Goal: Task Accomplishment & Management: Complete application form

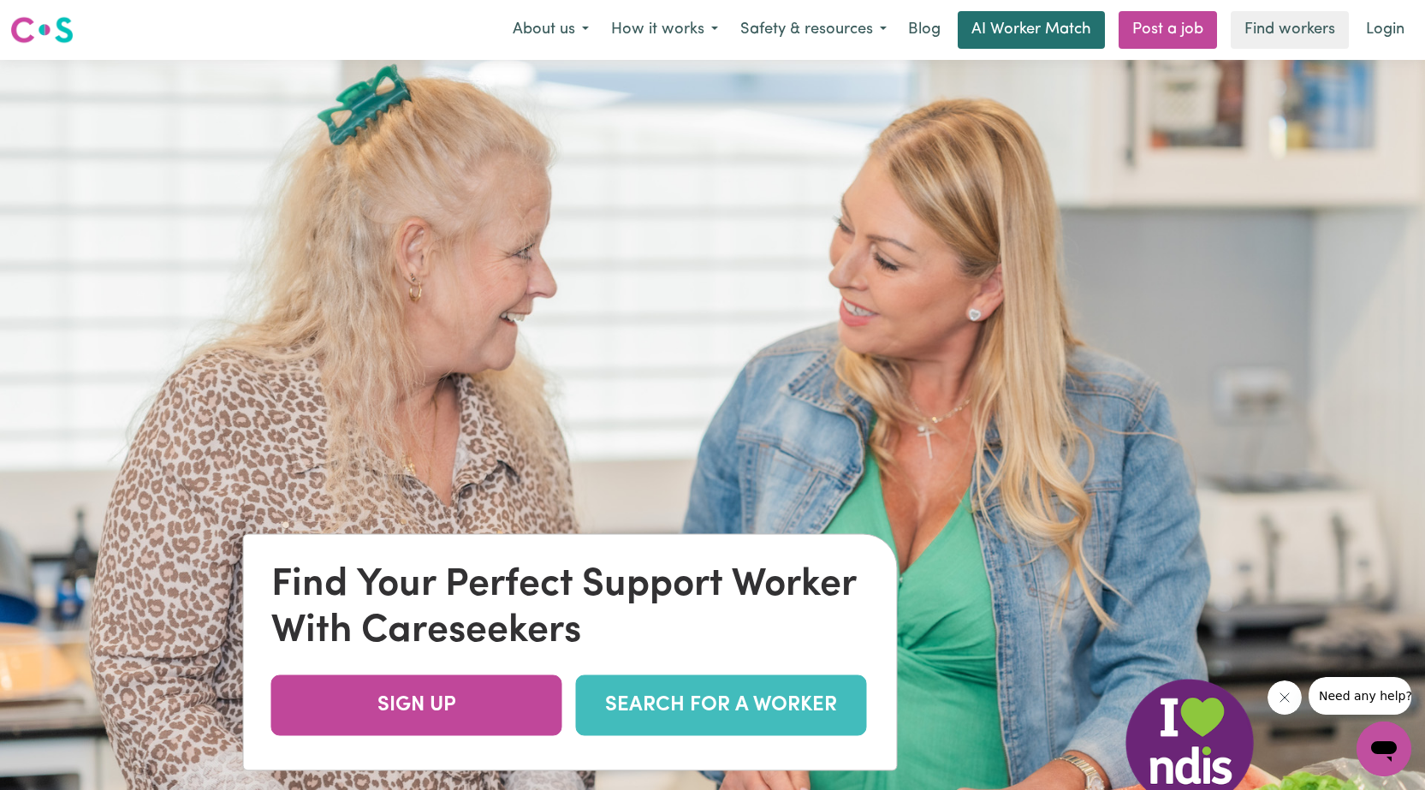
click at [1024, 20] on link "AI Worker Match" at bounding box center [1031, 30] width 147 height 38
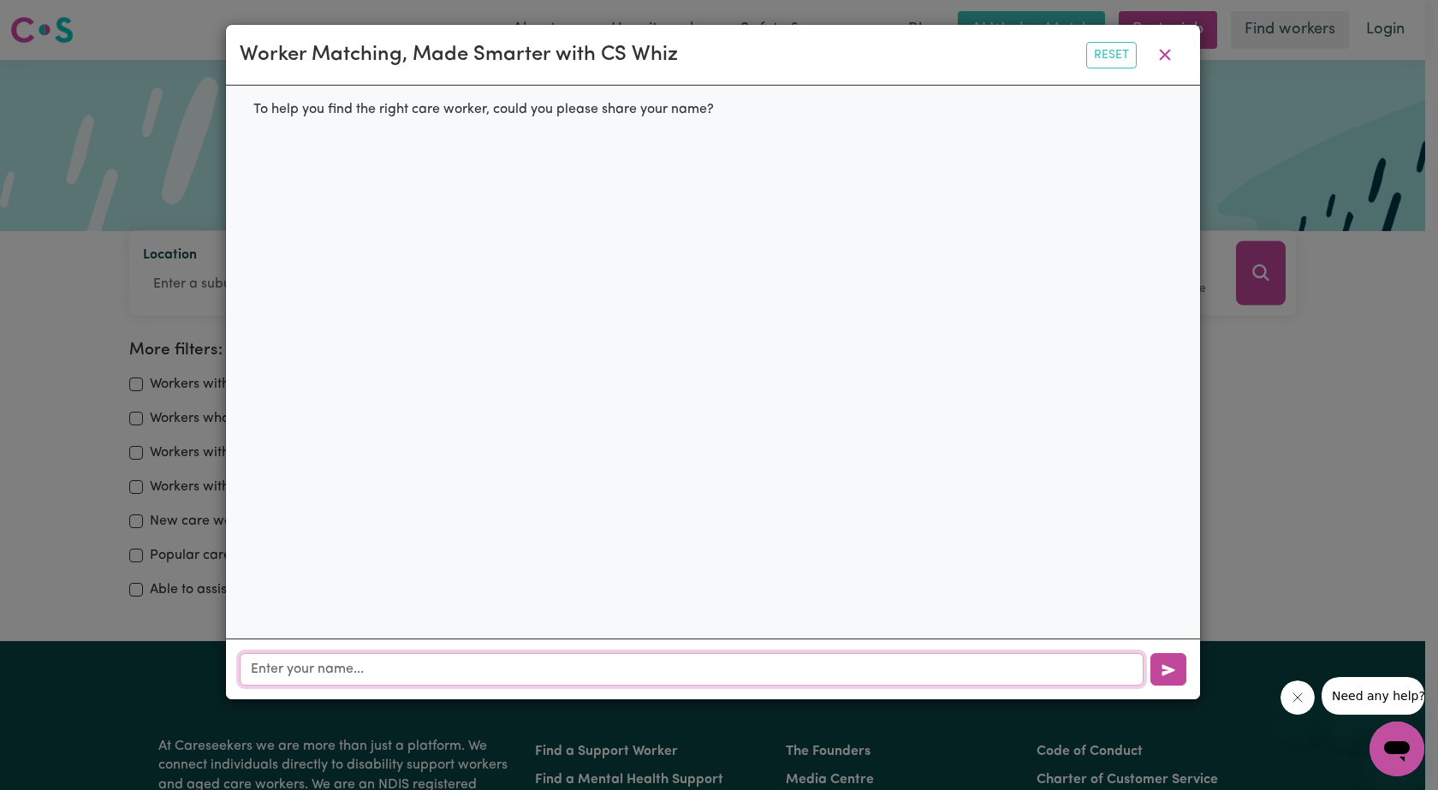
click at [264, 672] on input "text" at bounding box center [692, 669] width 904 height 33
type input "[PERSON_NAME]"
click at [1167, 670] on icon "button" at bounding box center [1167, 669] width 13 height 11
click at [257, 674] on input "text" at bounding box center [692, 669] width 904 height 33
paste input "[EMAIL_ADDRESS][DOMAIN_NAME]"
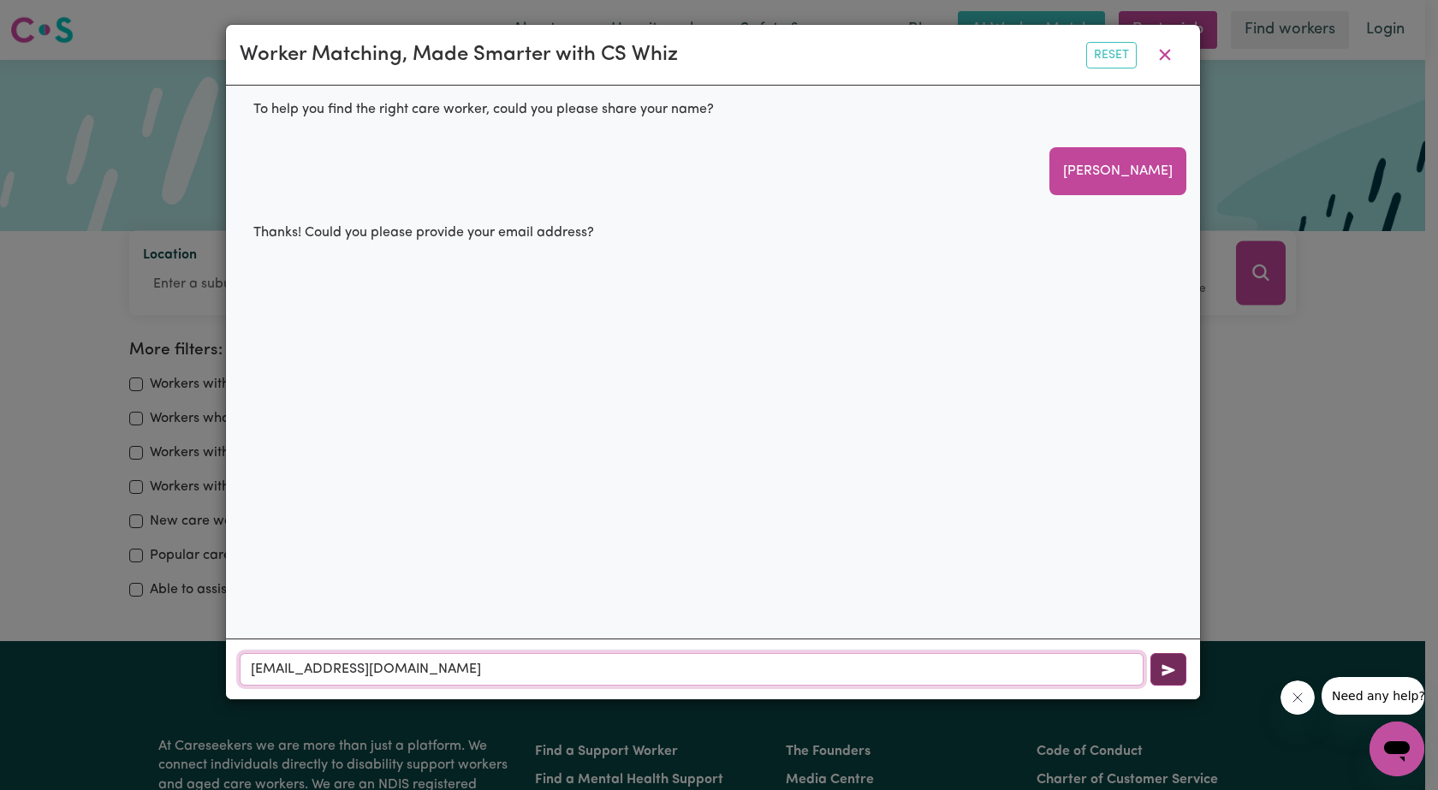
type input "[EMAIL_ADDRESS][DOMAIN_NAME]"
click at [1163, 668] on icon "button" at bounding box center [1168, 670] width 14 height 14
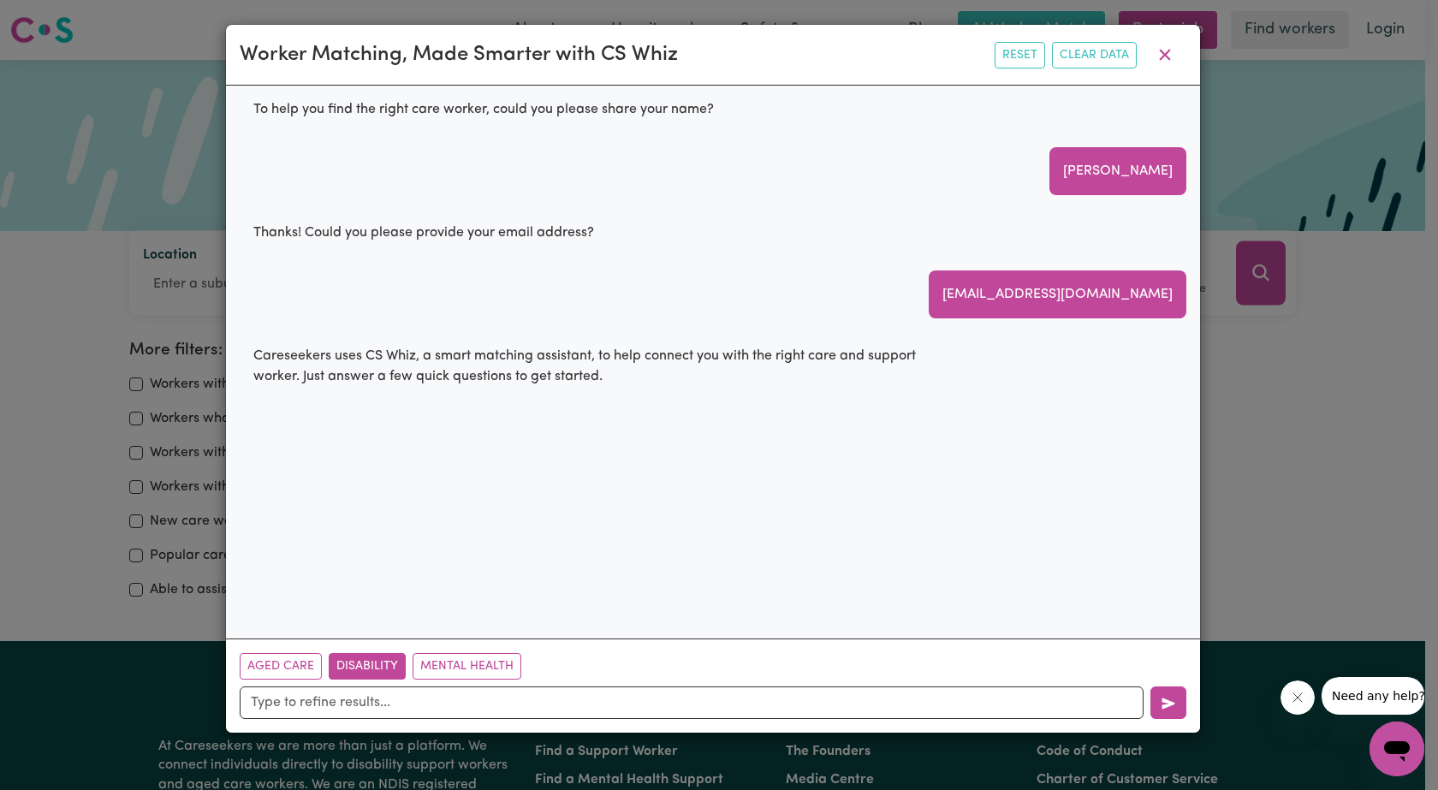
click at [377, 663] on button "Disability" at bounding box center [367, 666] width 77 height 27
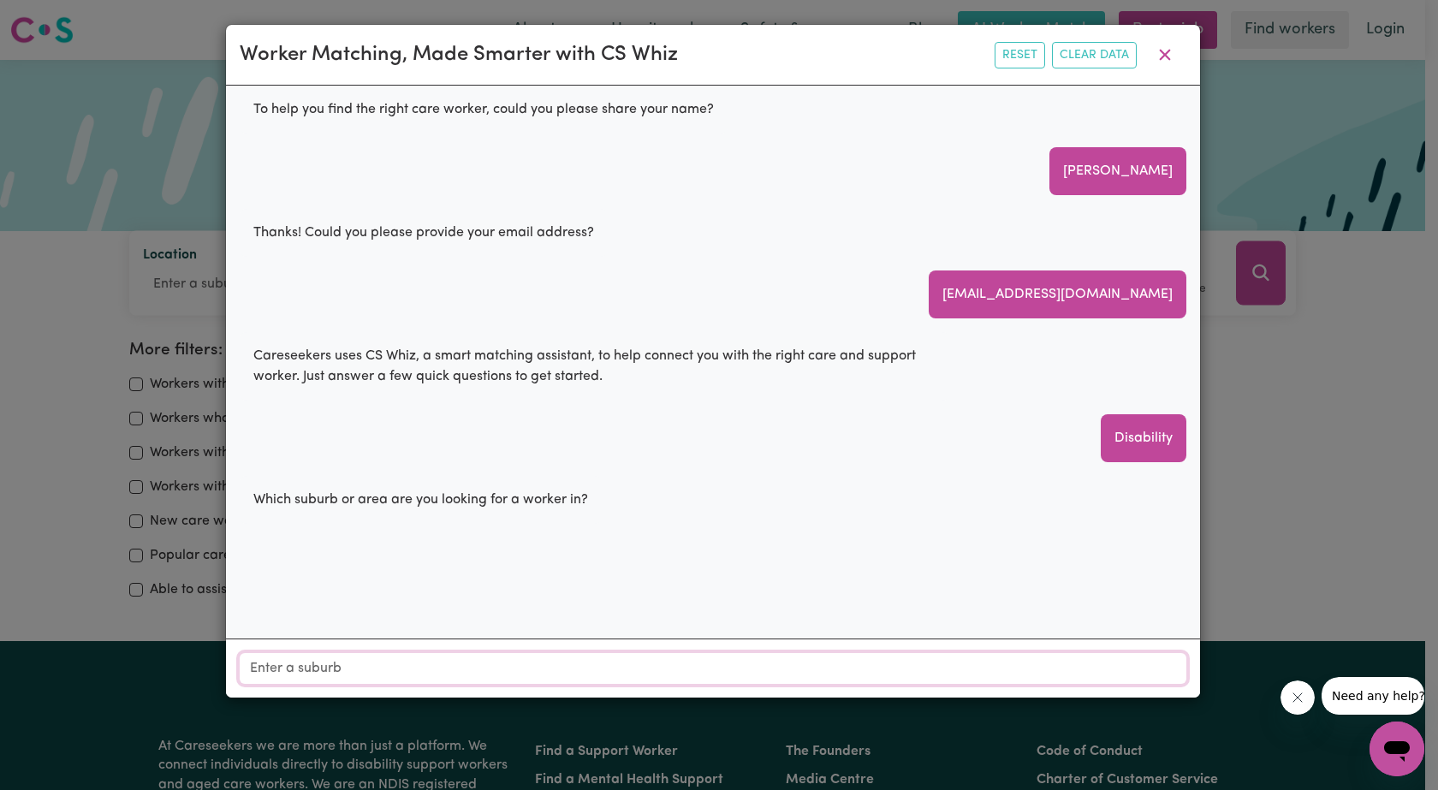
click at [258, 670] on input "Location" at bounding box center [713, 668] width 947 height 31
type input "4060"
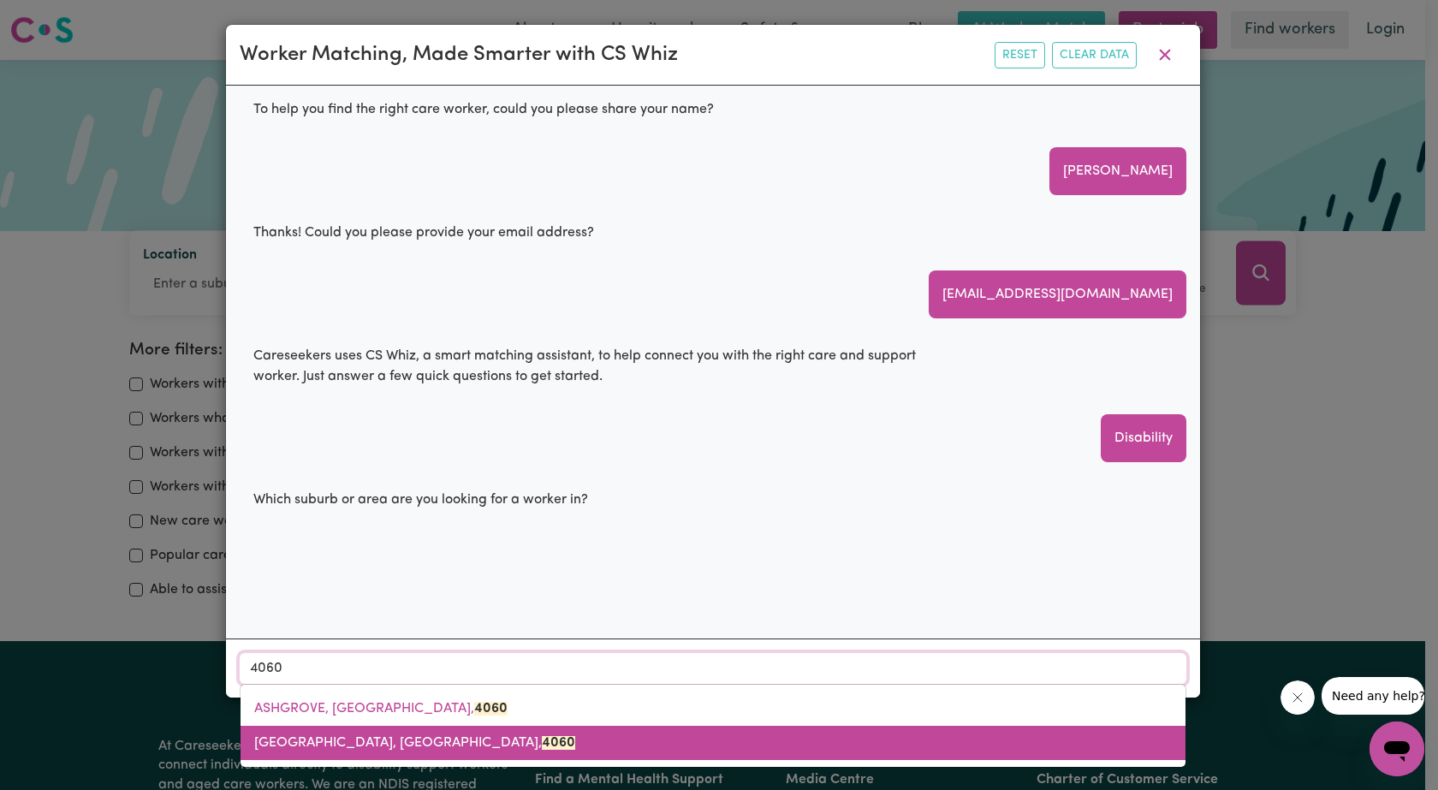
click at [388, 744] on span "[GEOGRAPHIC_DATA], [GEOGRAPHIC_DATA], 4060" at bounding box center [414, 743] width 321 height 14
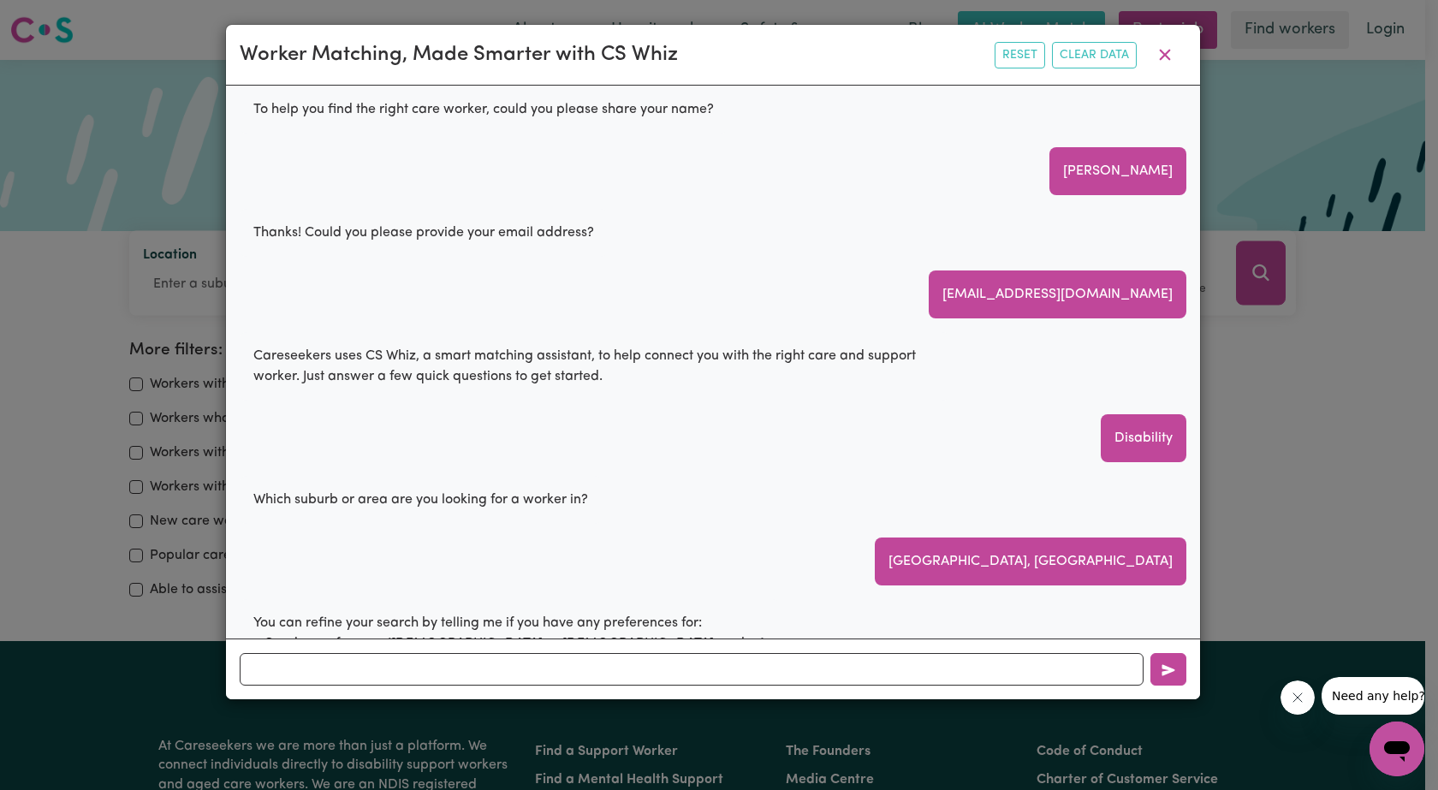
scroll to position [193, 0]
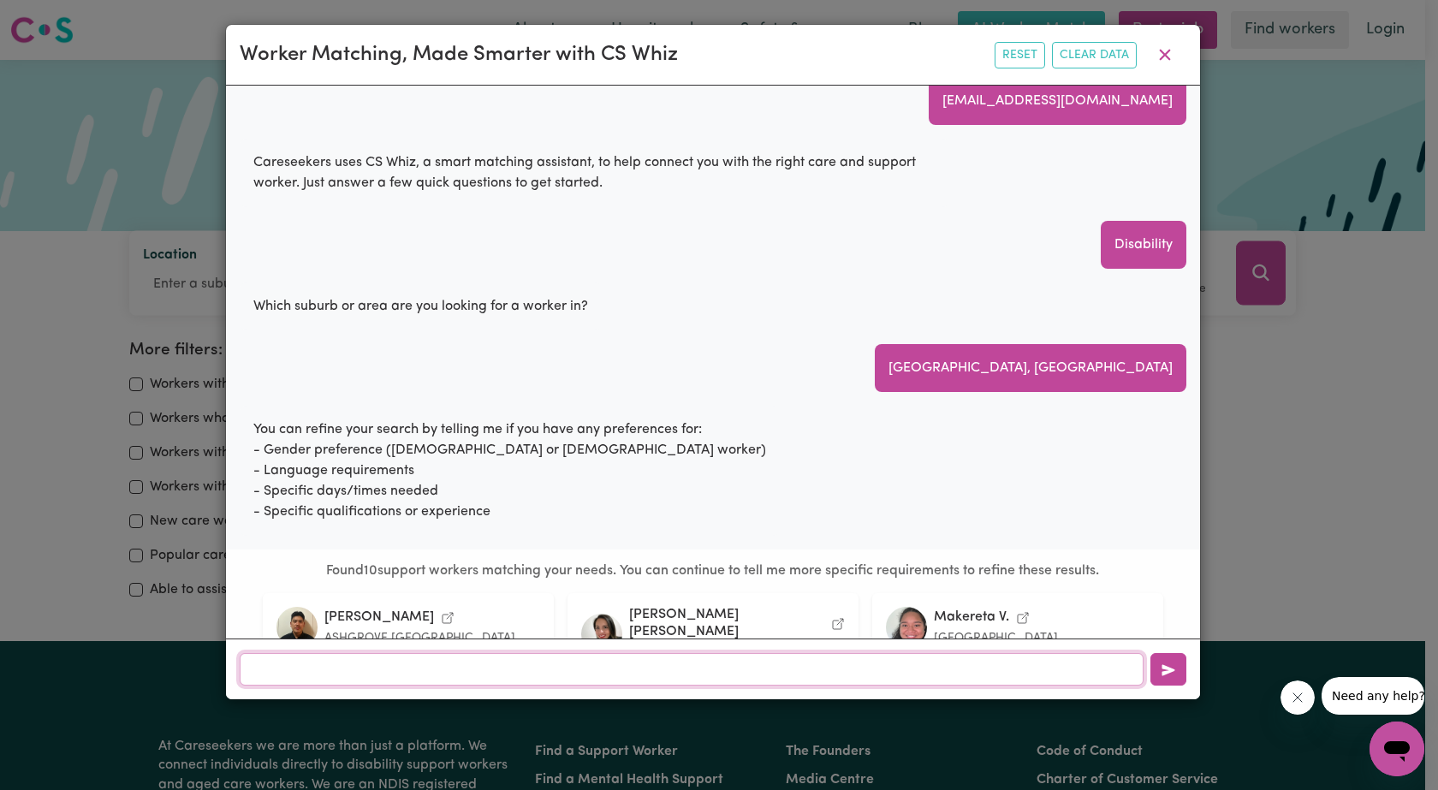
click at [272, 672] on input "text" at bounding box center [692, 669] width 904 height 33
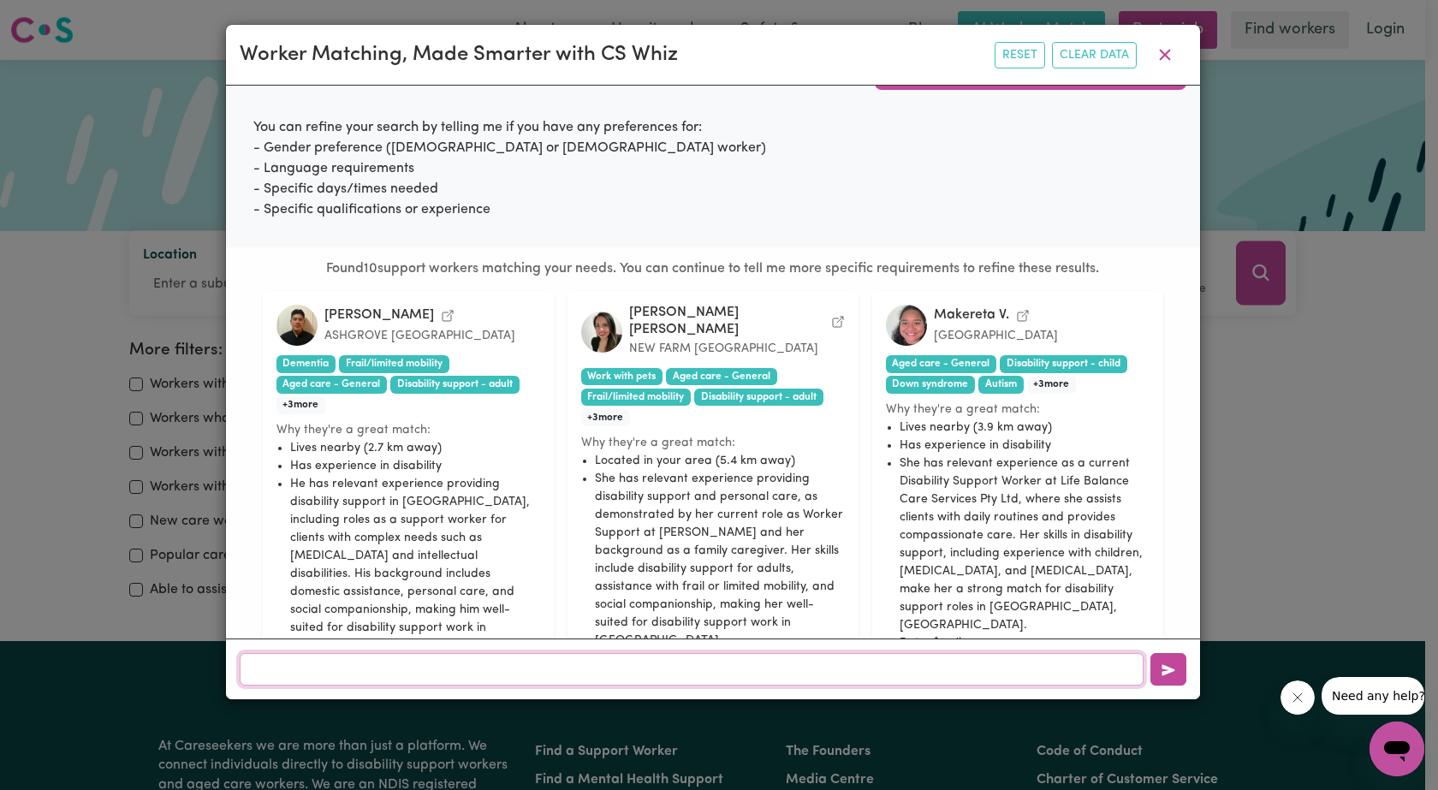
scroll to position [770, 0]
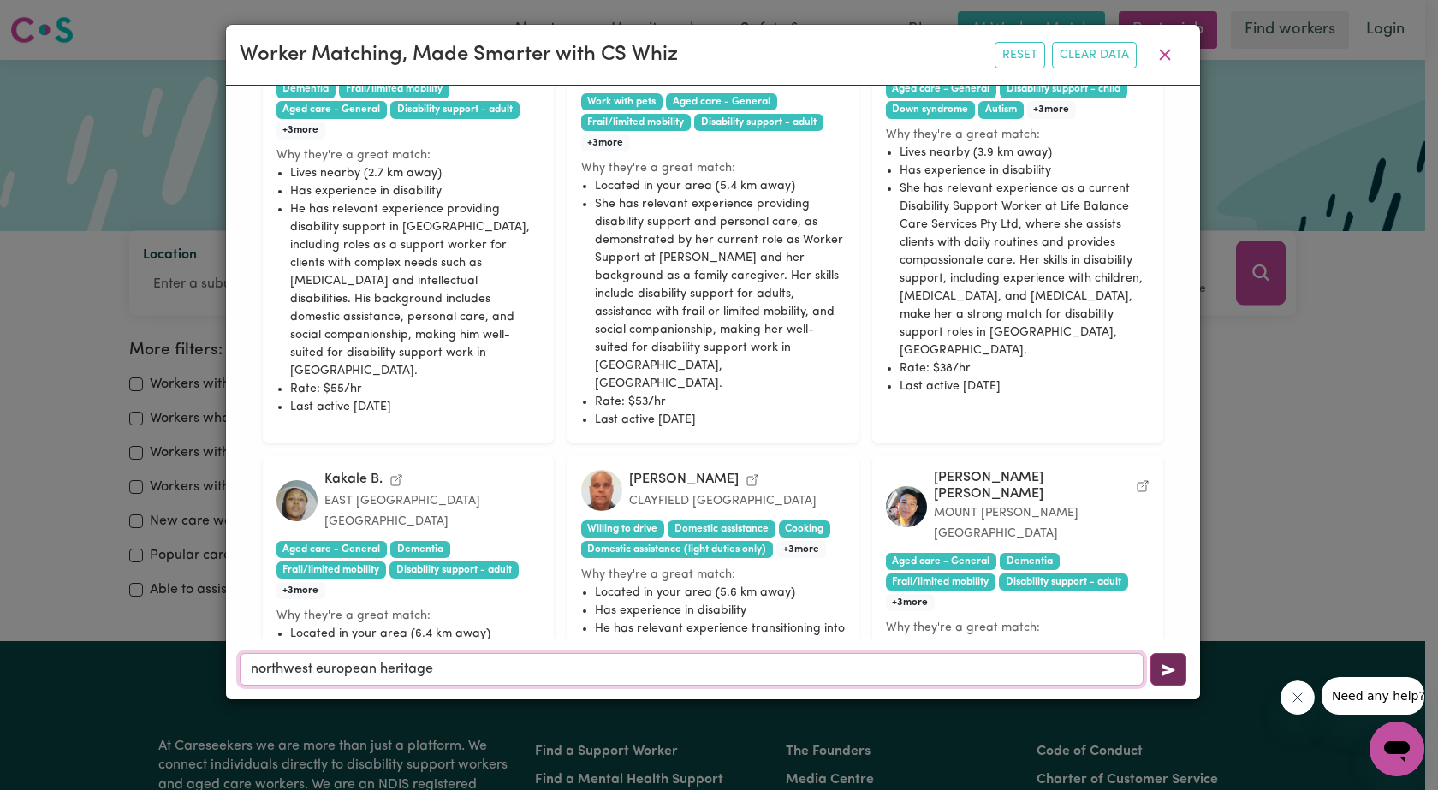
type input "northwest european heritage"
click at [1166, 670] on icon "button" at bounding box center [1167, 669] width 13 height 11
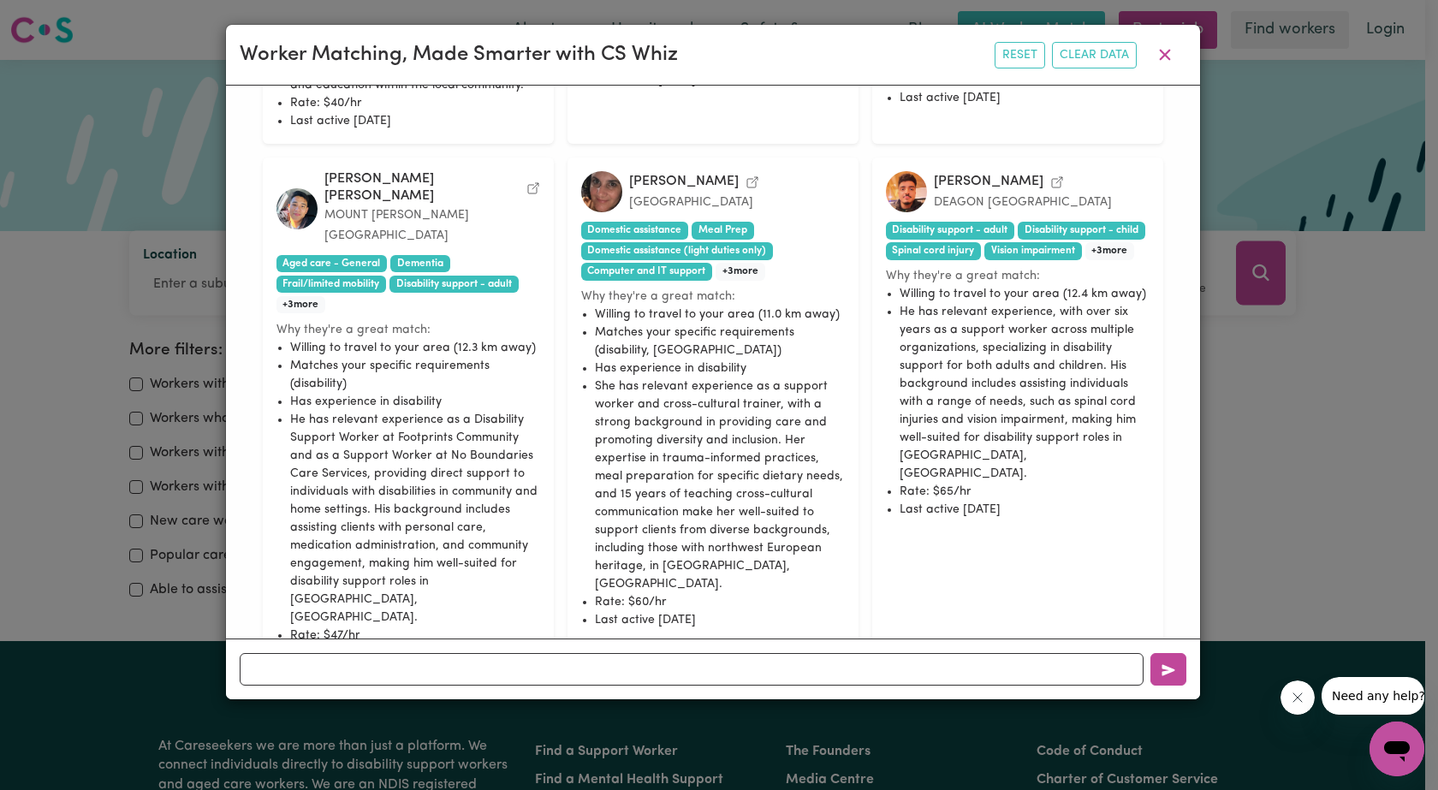
scroll to position [1675, 0]
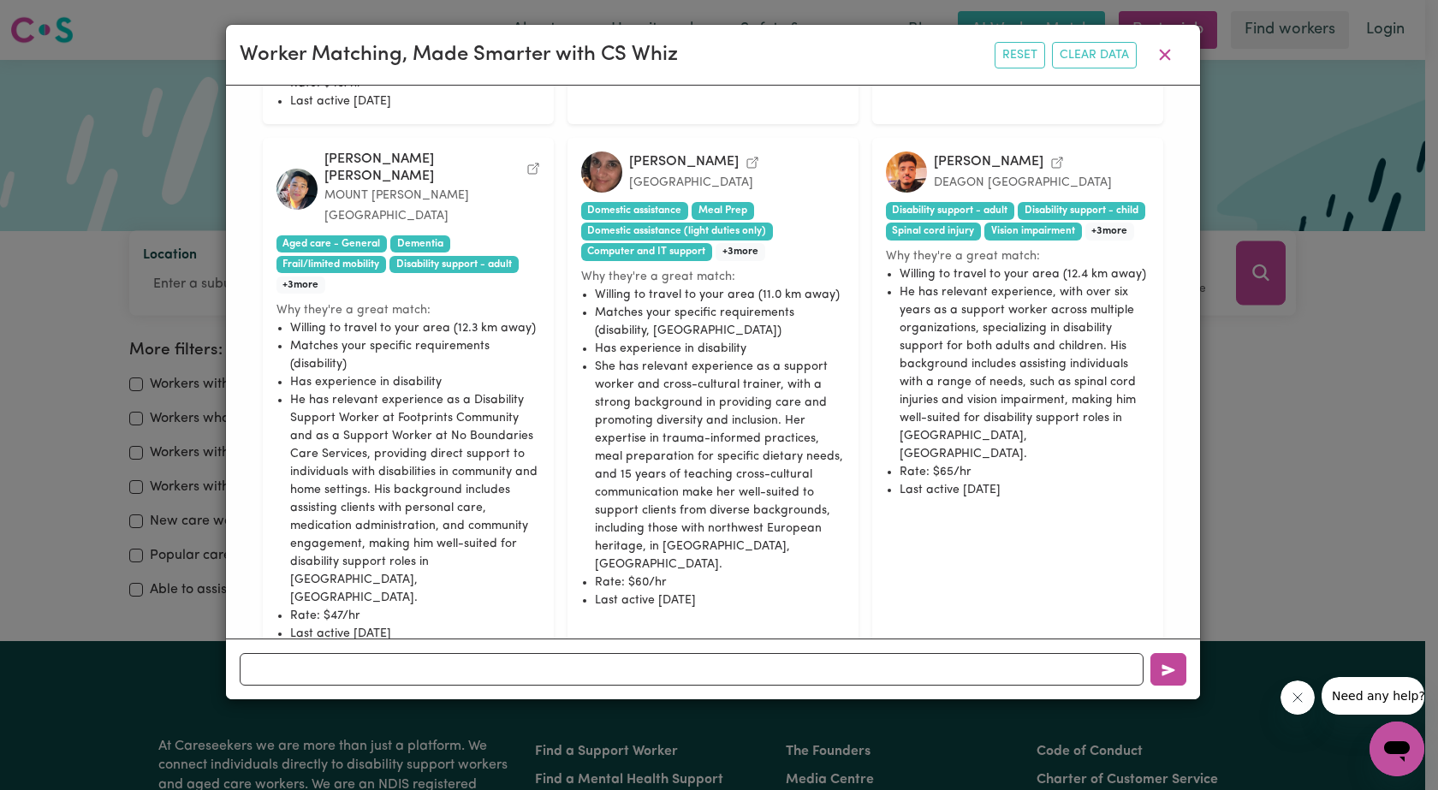
click at [781, 698] on button "No" at bounding box center [779, 711] width 52 height 27
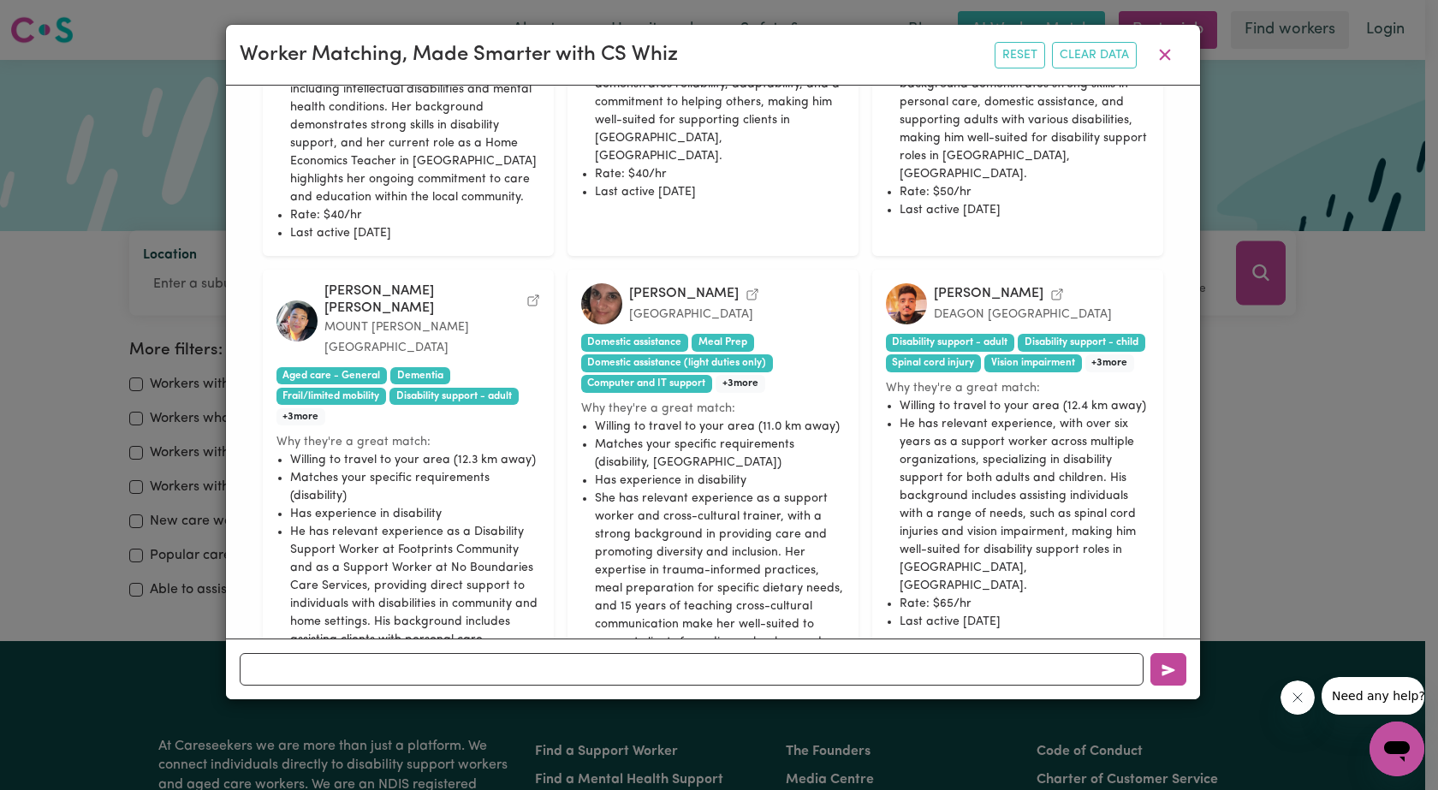
scroll to position [1676, 0]
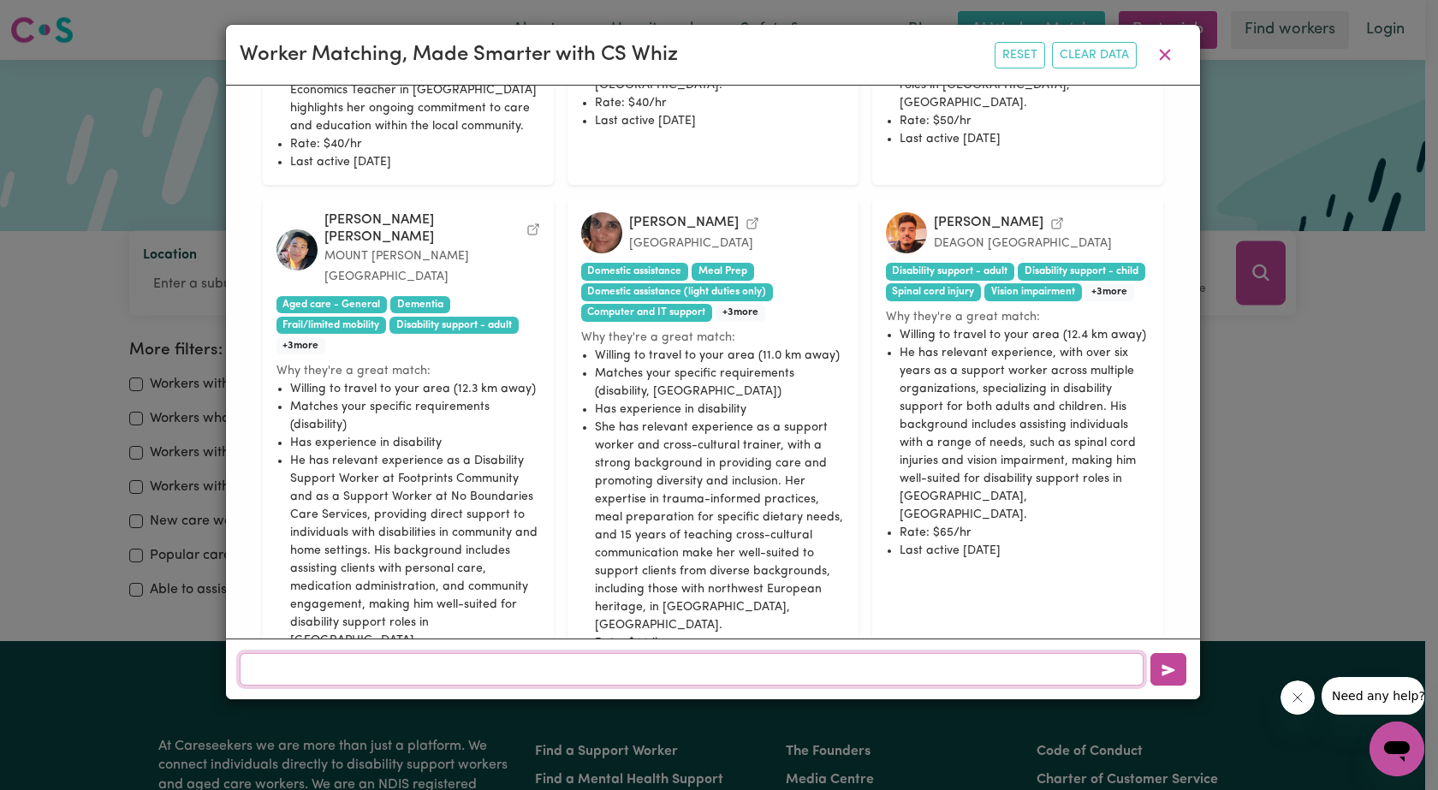
click at [260, 662] on input "text" at bounding box center [692, 669] width 904 height 33
type input "[DEMOGRAPHIC_DATA]"
click at [1170, 667] on icon "button" at bounding box center [1168, 670] width 14 height 14
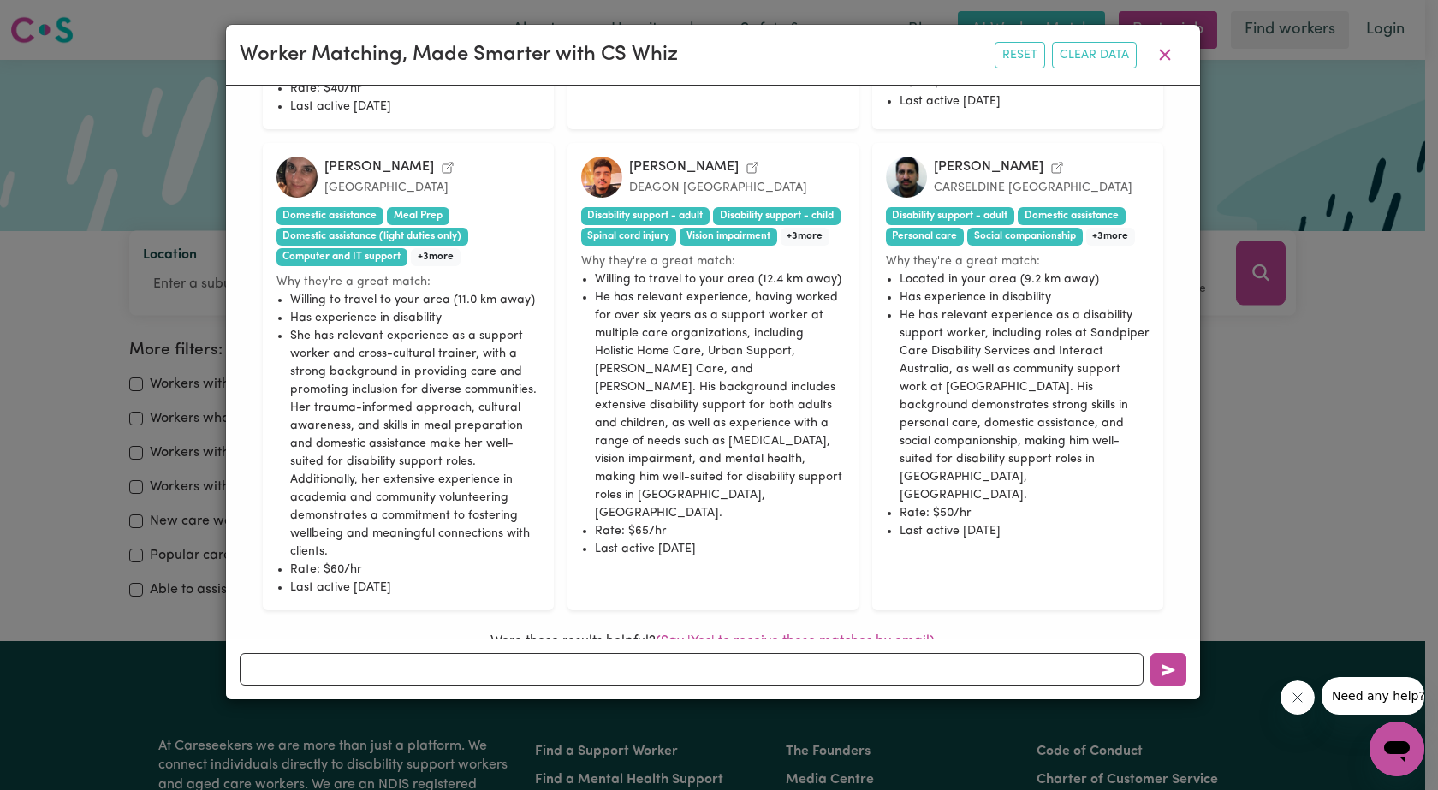
scroll to position [1778, 0]
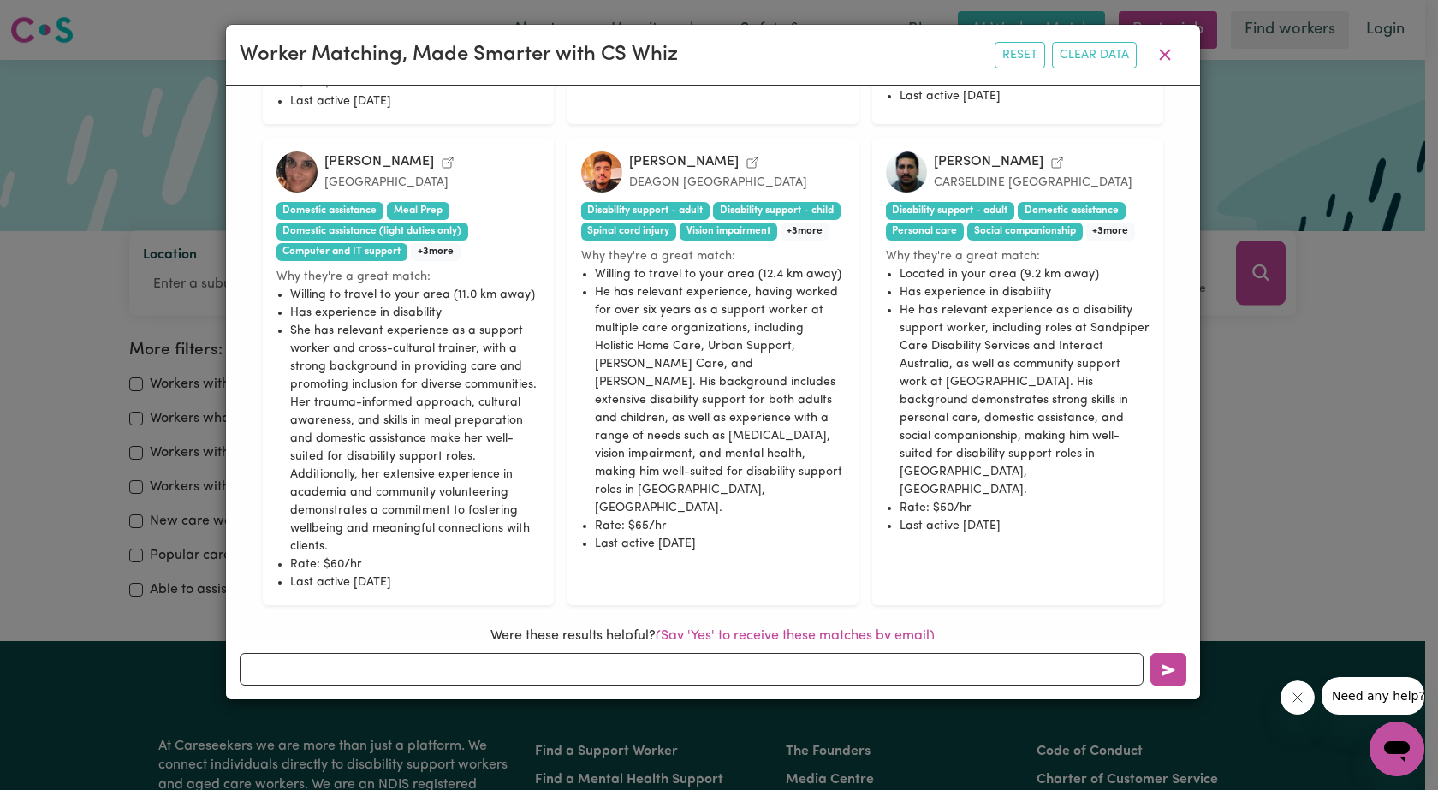
click at [785, 646] on button "No" at bounding box center [779, 659] width 52 height 27
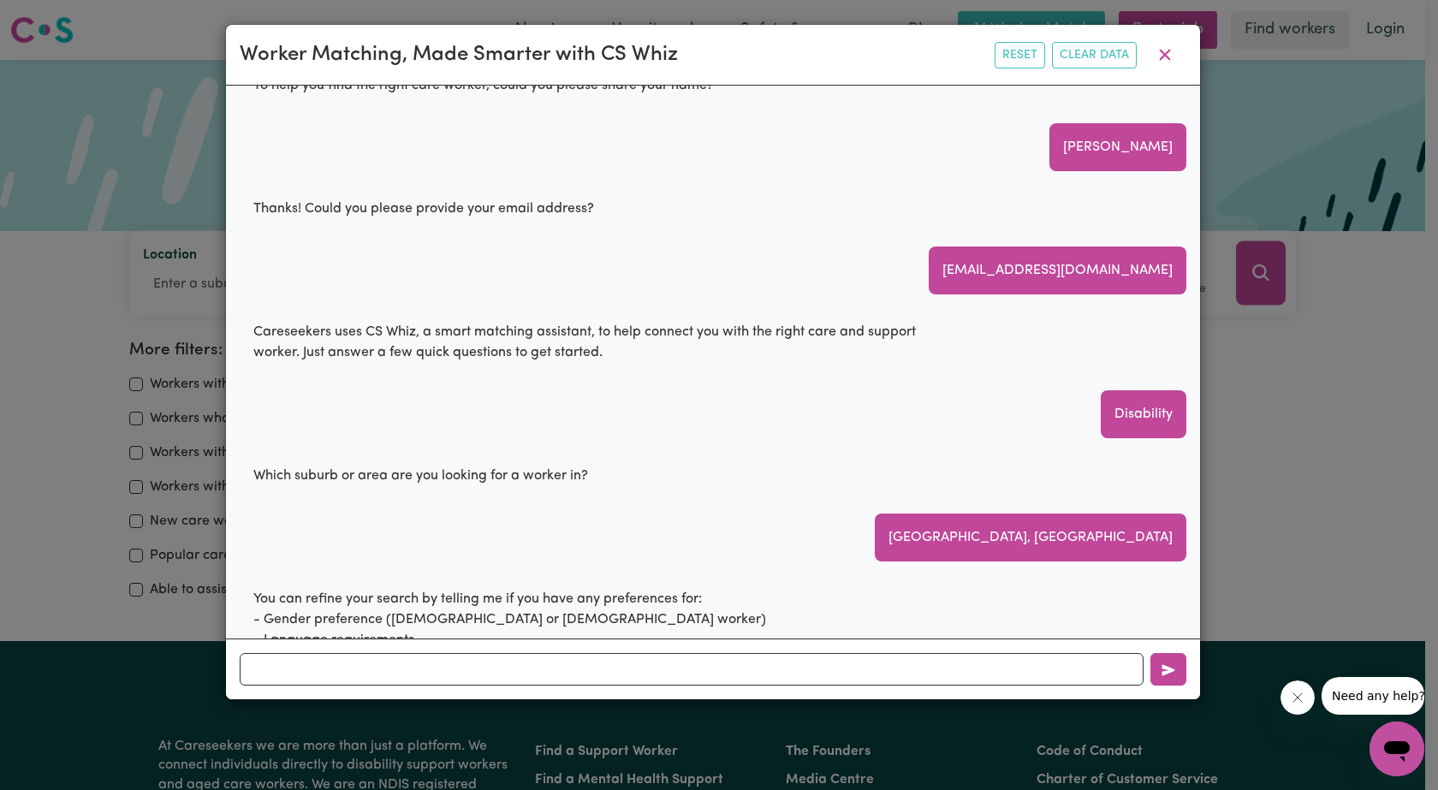
scroll to position [0, 0]
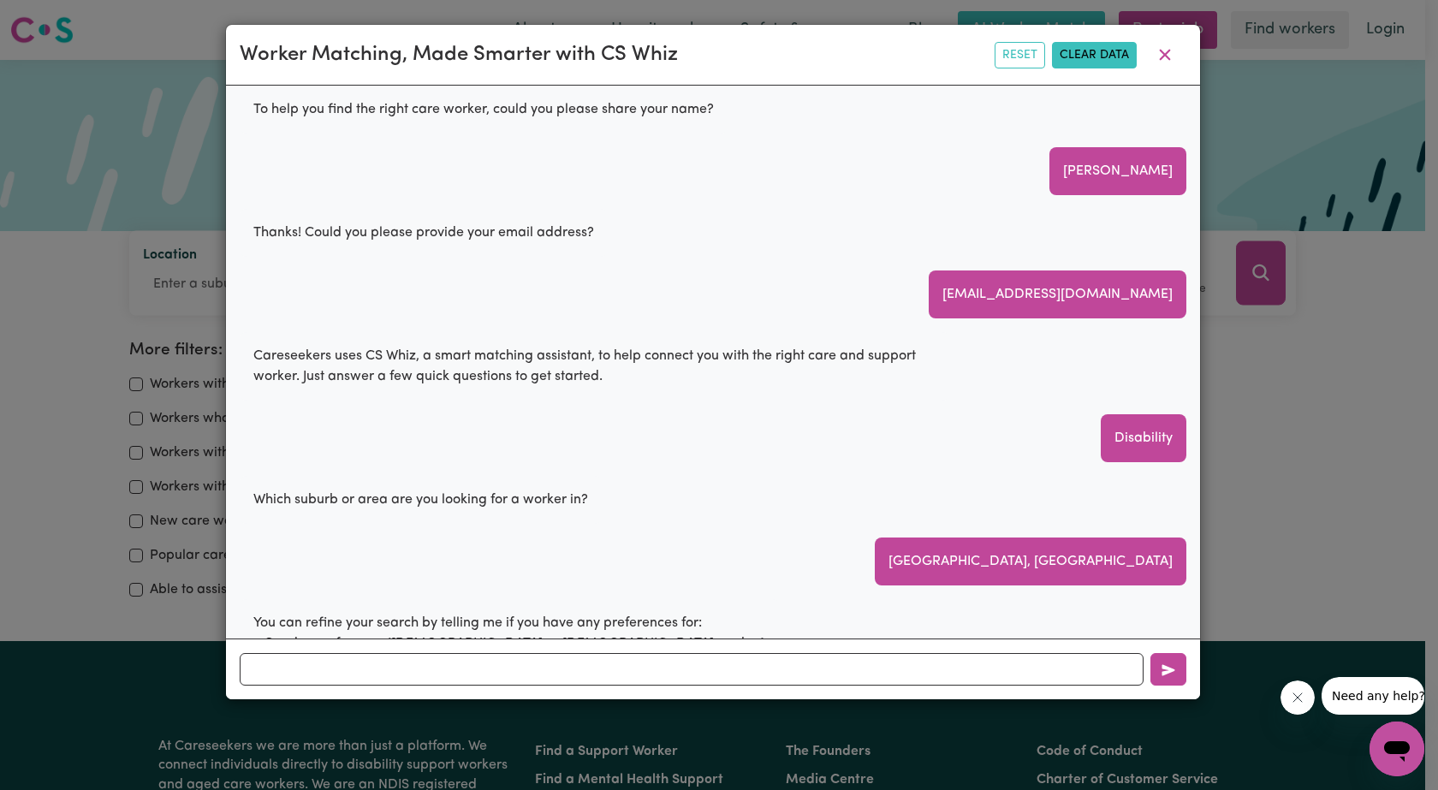
click at [1102, 50] on button "Clear Data" at bounding box center [1094, 55] width 85 height 27
click at [1115, 55] on button "Reset" at bounding box center [1111, 55] width 50 height 27
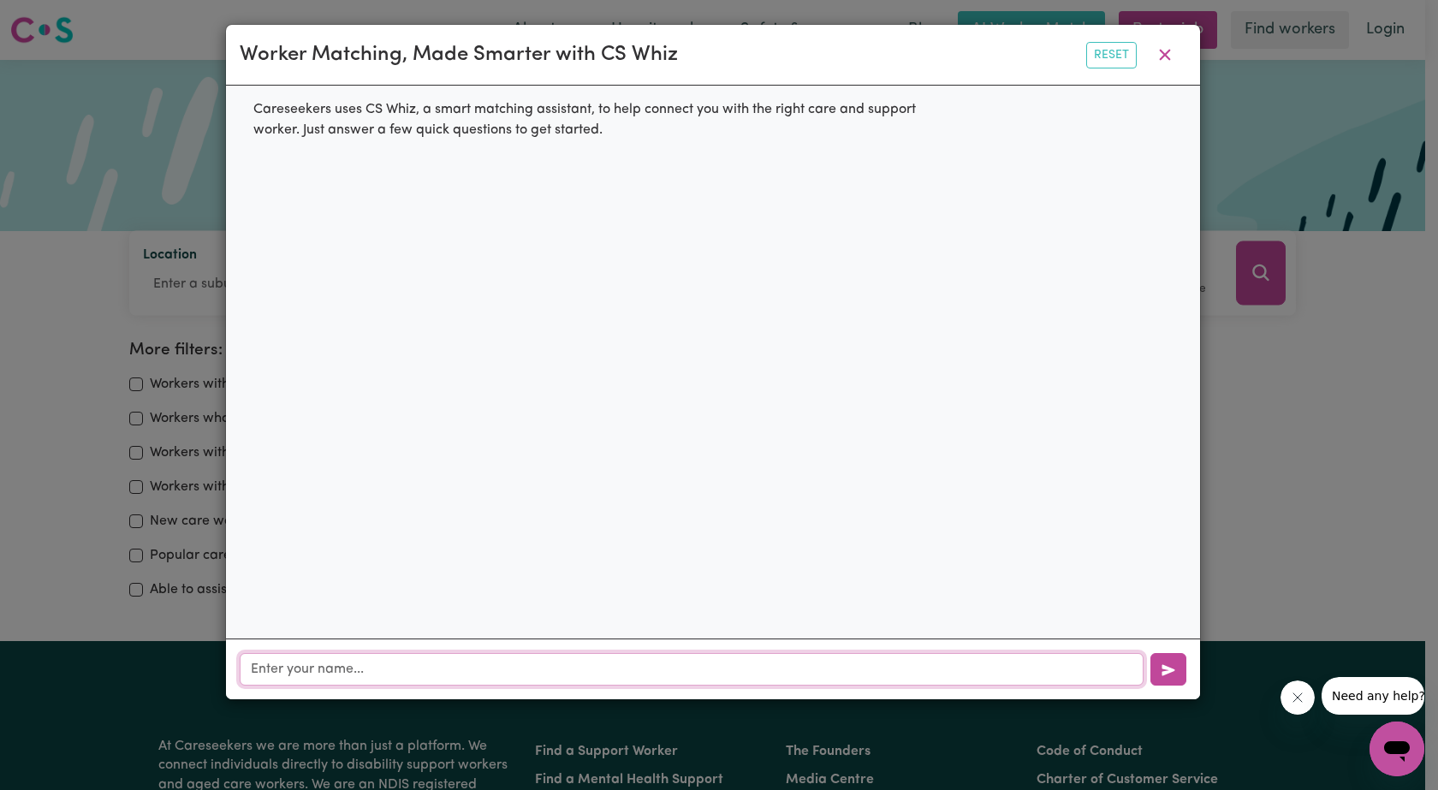
click at [260, 669] on input "text" at bounding box center [692, 669] width 904 height 33
type input "[PERSON_NAME]"
click at [1168, 662] on button "button" at bounding box center [1168, 669] width 36 height 33
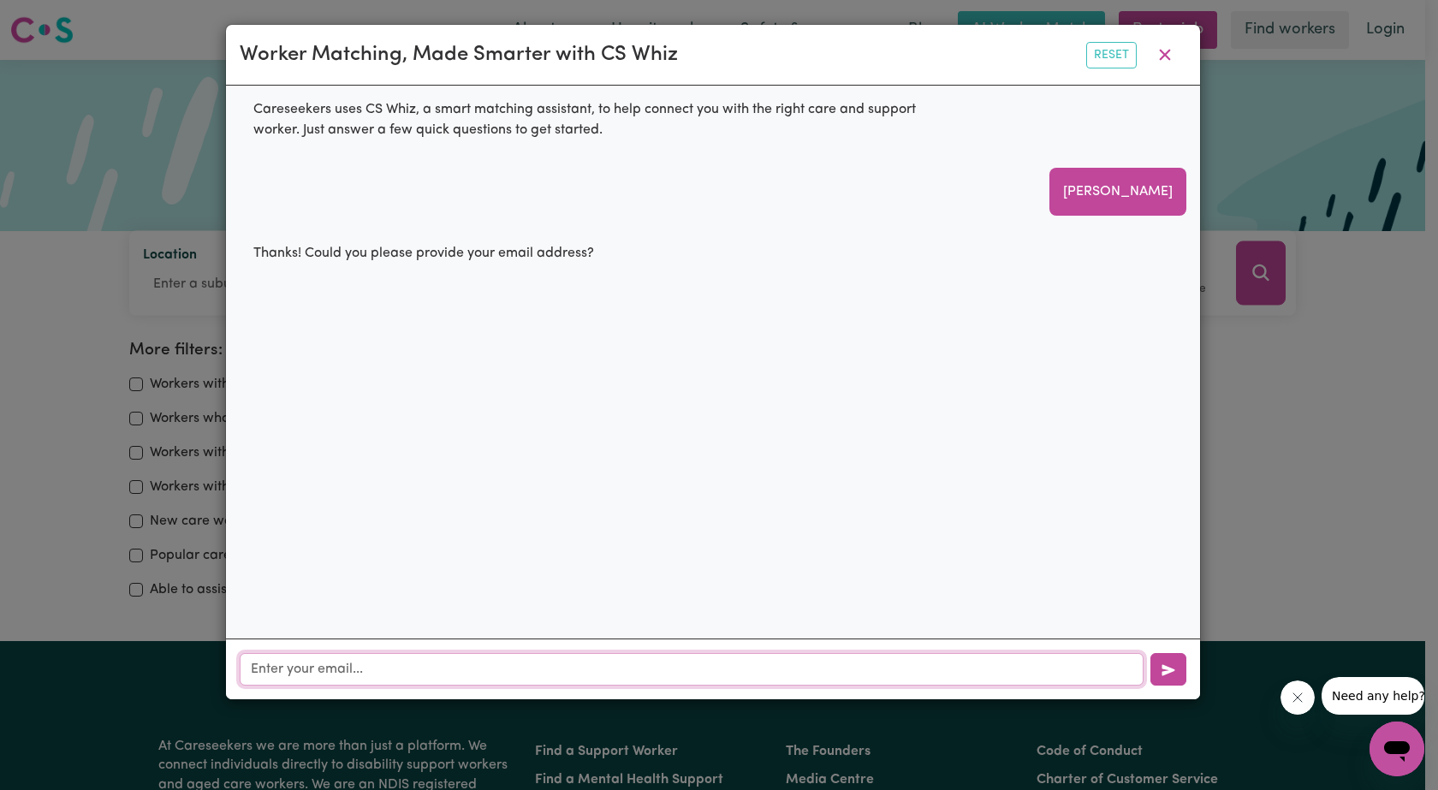
click at [262, 671] on input "text" at bounding box center [692, 669] width 904 height 33
paste input "[EMAIL_ADDRESS][DOMAIN_NAME]"
type input "[EMAIL_ADDRESS][DOMAIN_NAME]"
click at [1167, 667] on icon "button" at bounding box center [1168, 670] width 14 height 14
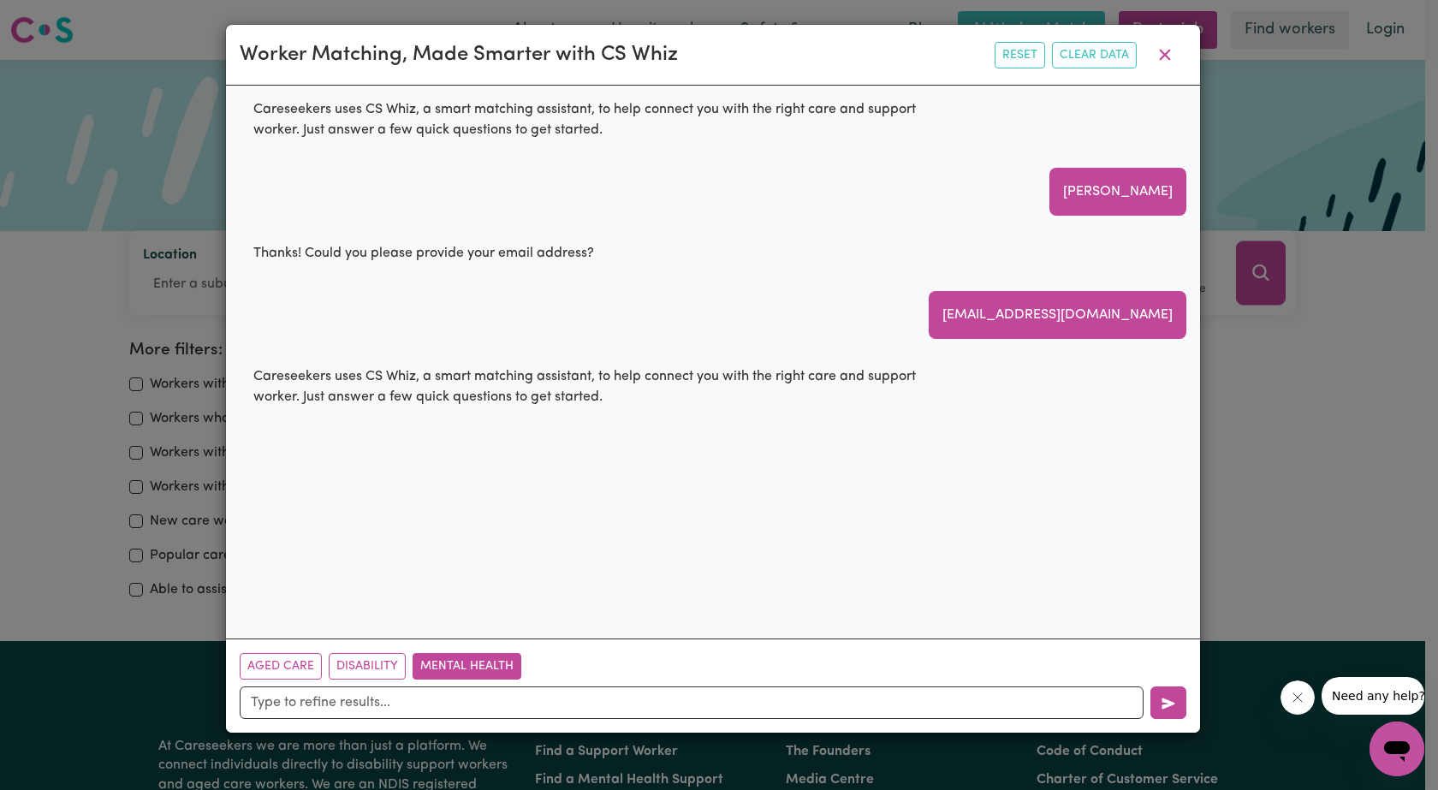
click at [453, 666] on button "Mental Health" at bounding box center [467, 666] width 109 height 27
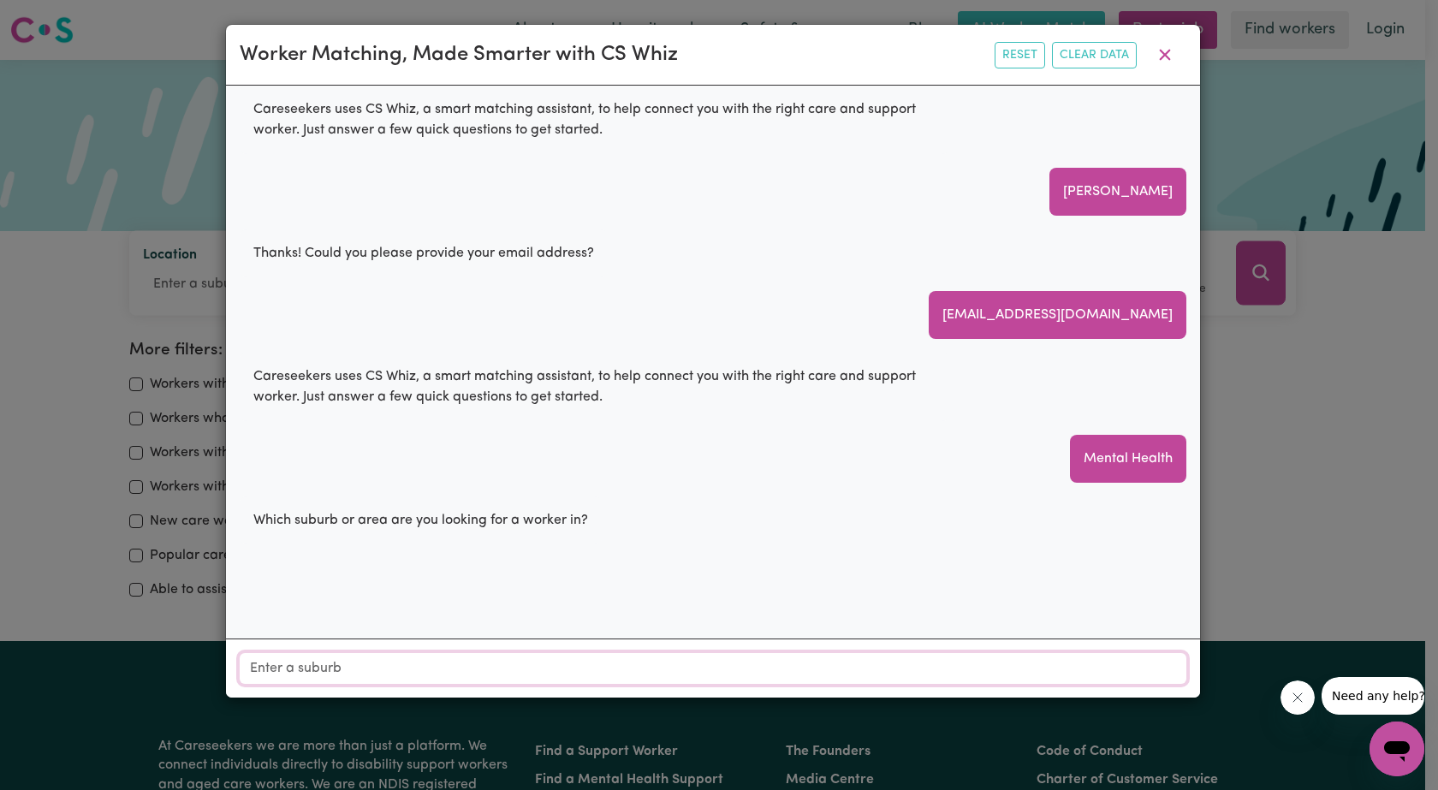
click at [261, 668] on input "Location" at bounding box center [713, 668] width 947 height 31
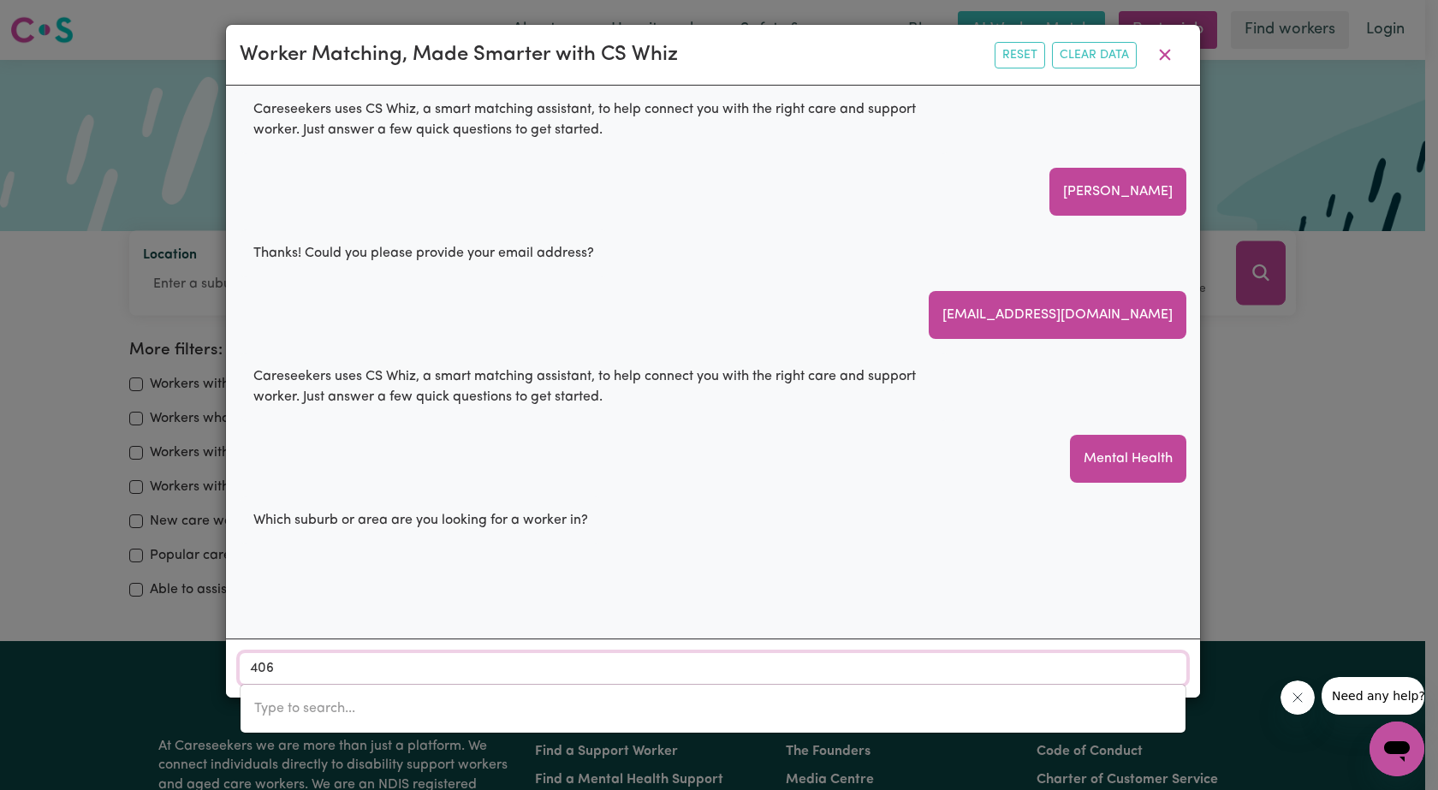
type input "4060"
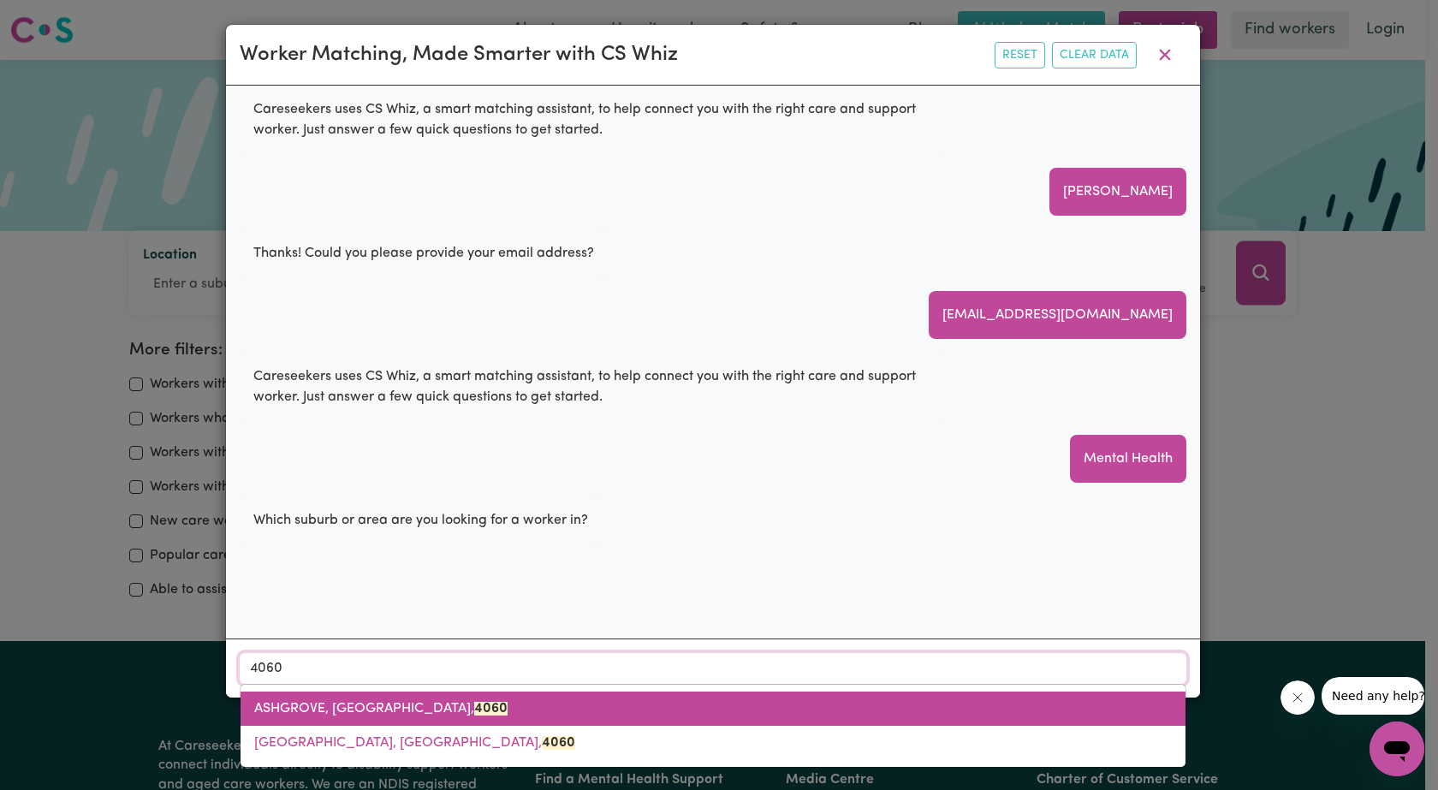
click at [398, 708] on span "ASHGROVE, [GEOGRAPHIC_DATA], 4060" at bounding box center [380, 709] width 253 height 14
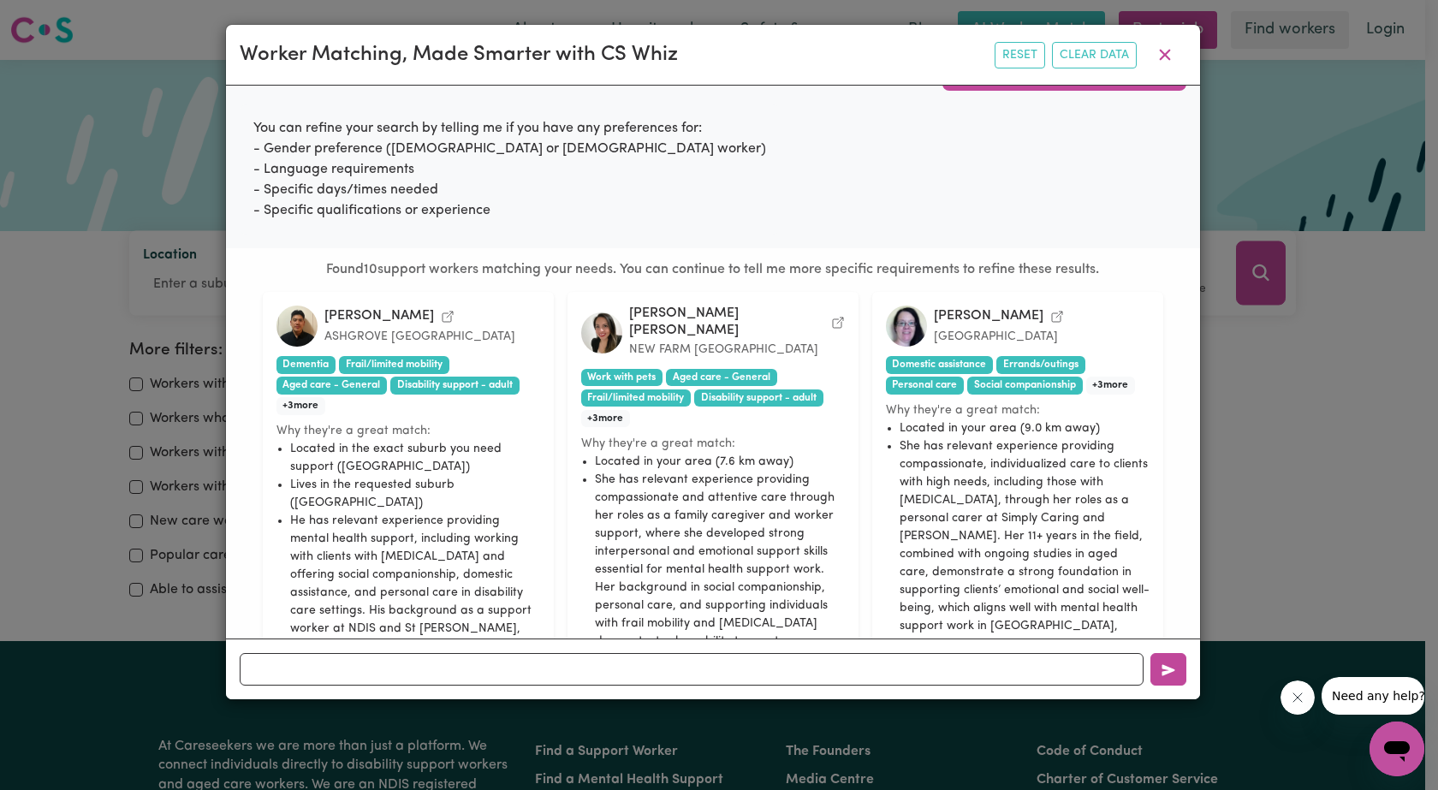
scroll to position [385, 0]
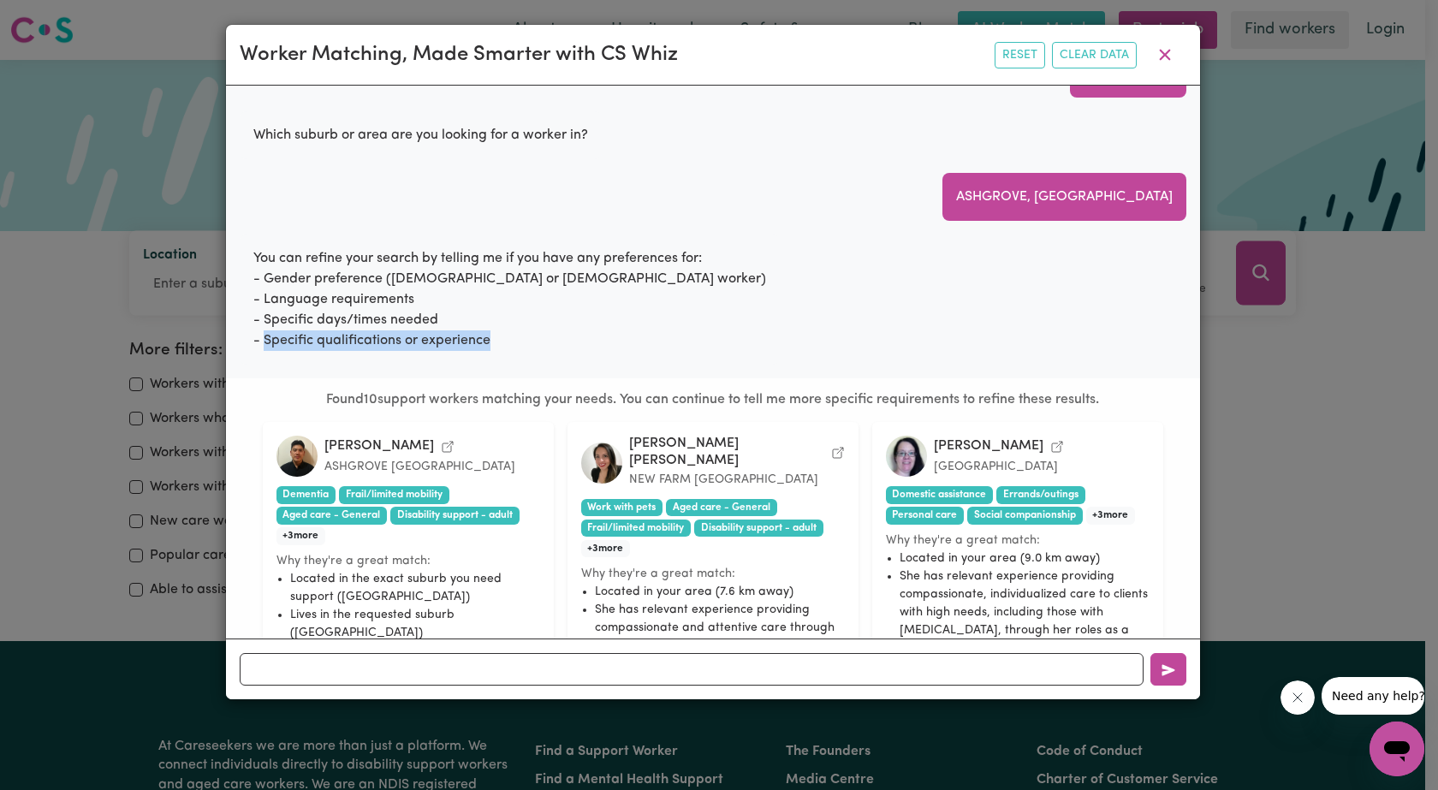
drag, startPoint x: 264, startPoint y: 342, endPoint x: 488, endPoint y: 347, distance: 223.4
click at [488, 347] on div "You can refine your search by telling me if you have any preferences for: - Gen…" at bounding box center [510, 300] width 540 height 130
copy div "Specific qualifications or experience"
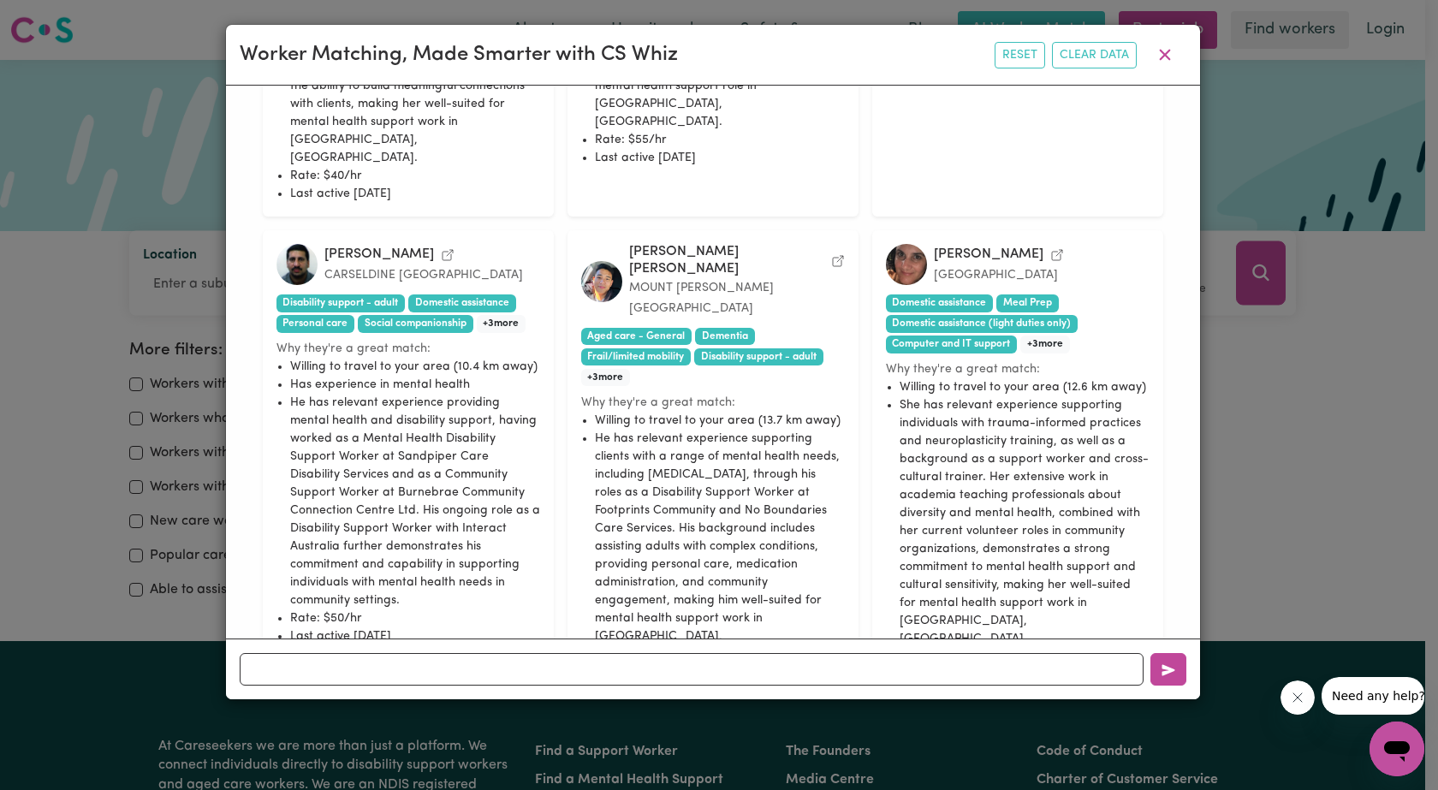
scroll to position [1616, 0]
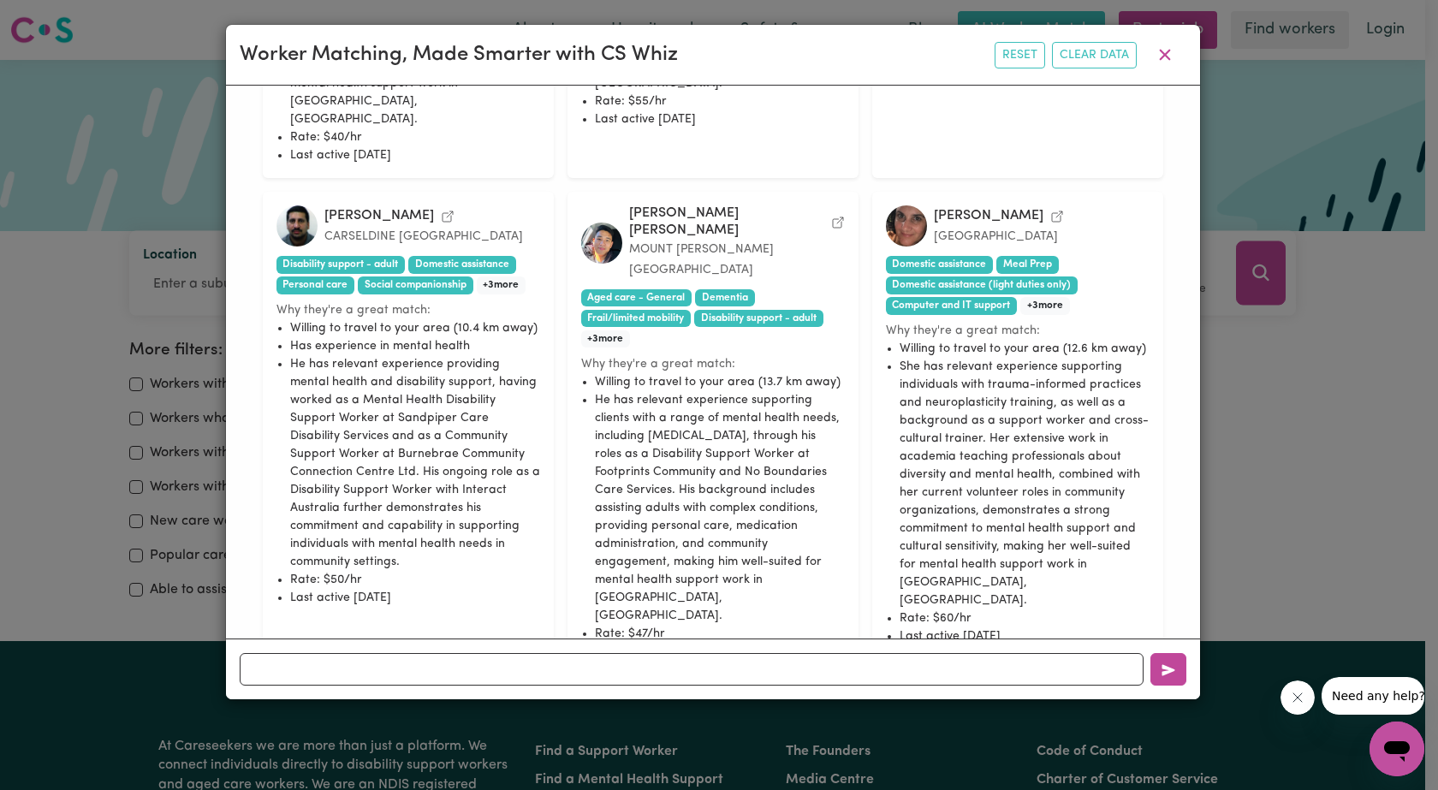
click at [676, 716] on button "Yes, email me" at bounding box center [680, 729] width 119 height 27
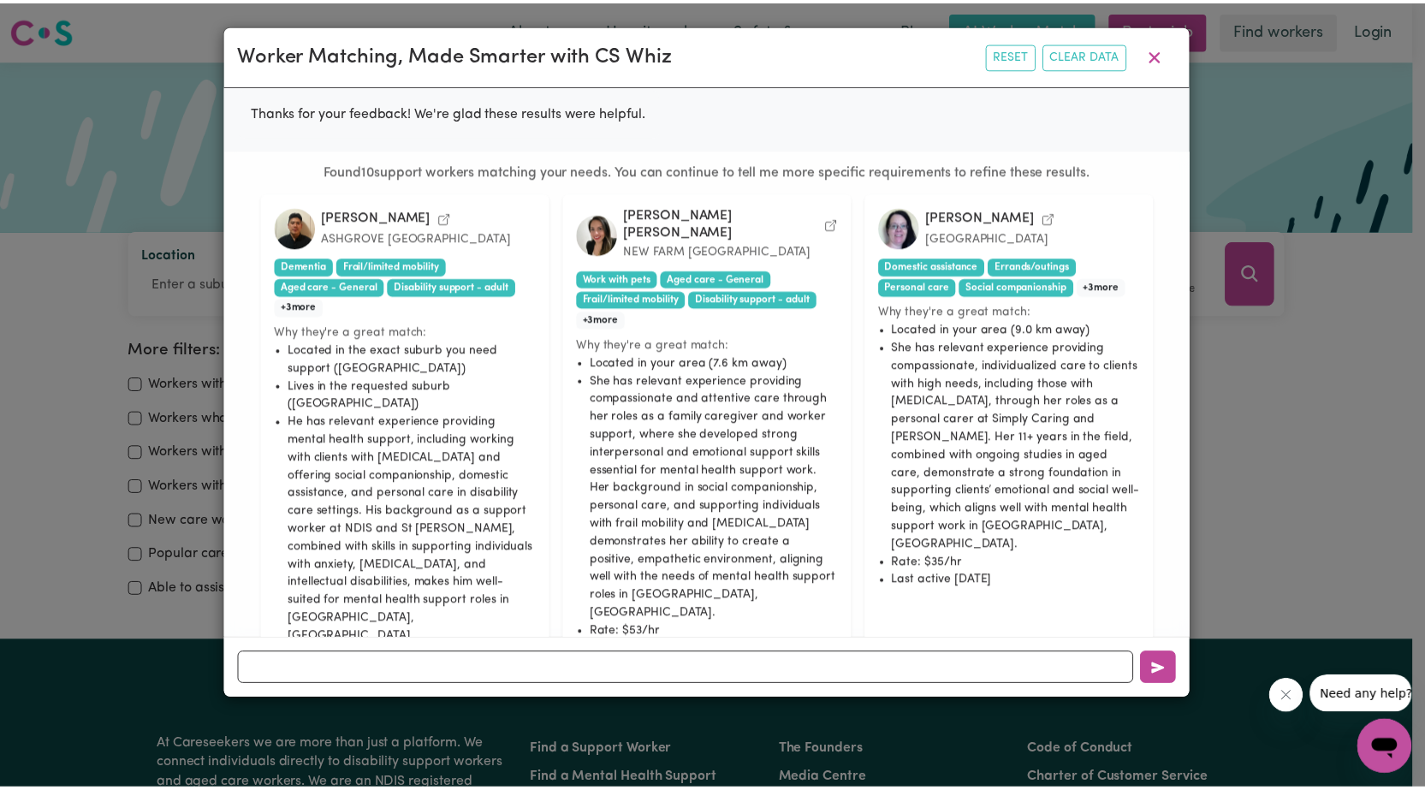
scroll to position [1189, 0]
